Goal: Information Seeking & Learning: Understand process/instructions

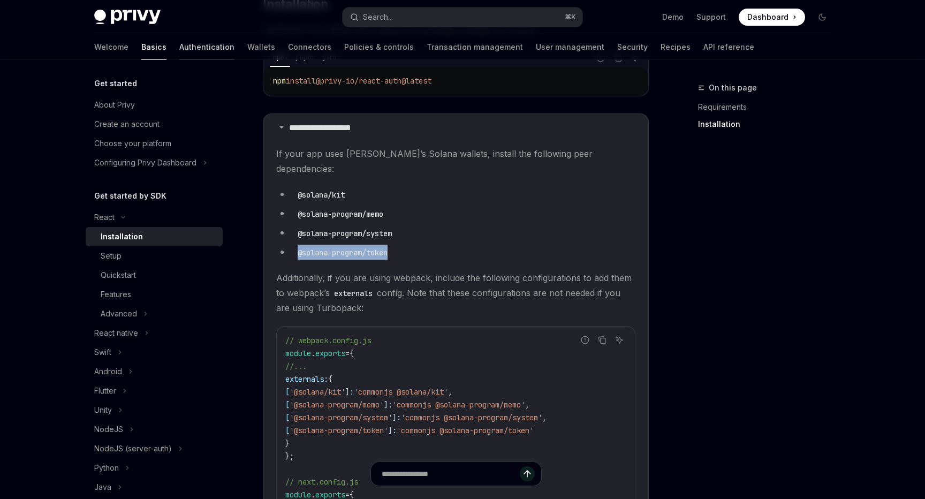
click at [179, 48] on link "Authentication" at bounding box center [206, 47] width 55 height 26
type textarea "*"
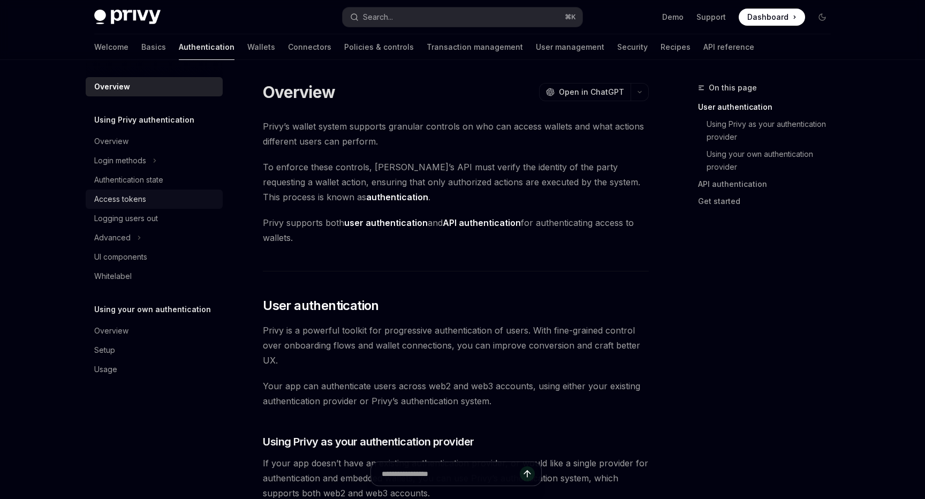
click at [125, 196] on div "Access tokens" at bounding box center [120, 199] width 52 height 13
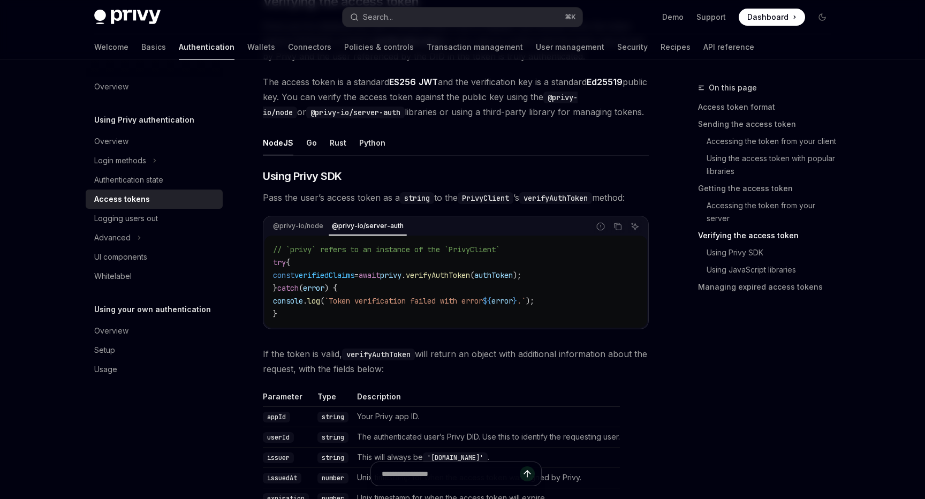
scroll to position [1602, 0]
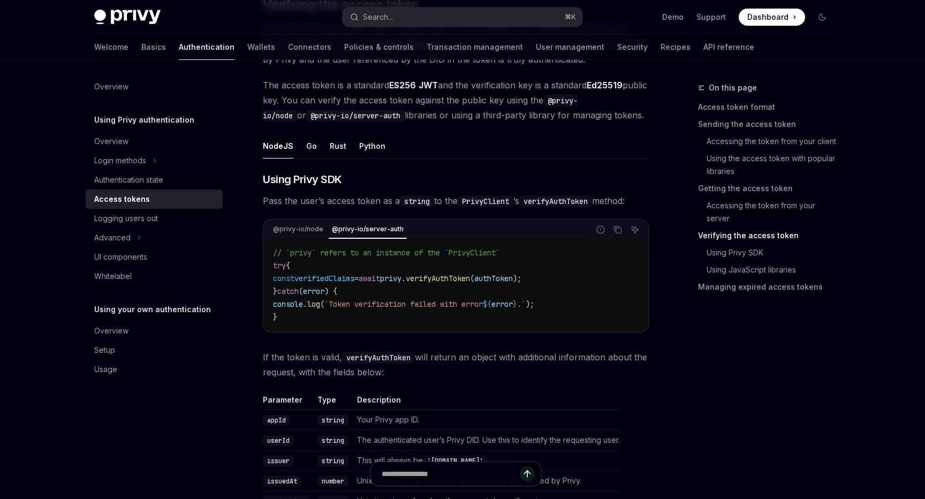
click at [380, 277] on span "await" at bounding box center [369, 278] width 21 height 10
copy code "const verifiedClaims = await privy . verifyAuthToken ( authToken );"
click at [414, 110] on span "The access token is a standard ES256 JWT and the verification key is a standard…" at bounding box center [456, 100] width 386 height 45
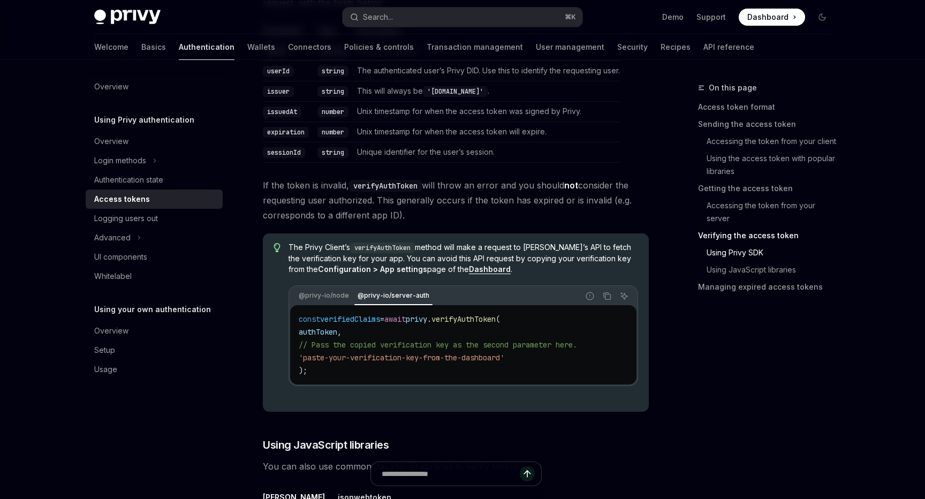
scroll to position [1973, 0]
